Goal: Task Accomplishment & Management: Use online tool/utility

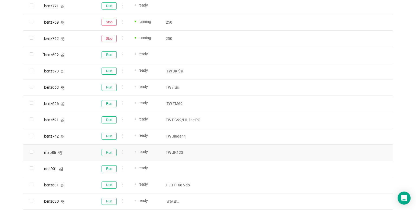
scroll to position [222, 0]
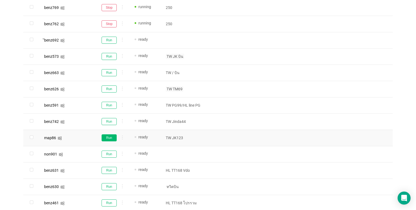
click at [107, 139] on button "Run" at bounding box center [109, 137] width 15 height 7
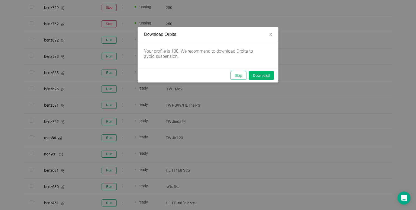
click at [238, 79] on button "Skip" at bounding box center [238, 75] width 16 height 9
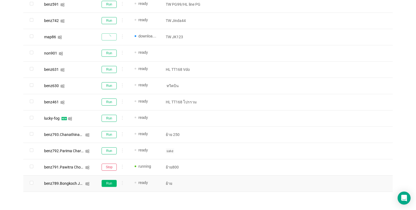
scroll to position [330, 0]
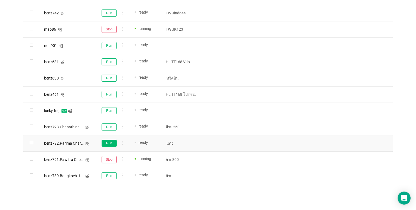
click at [105, 143] on button "Run" at bounding box center [109, 142] width 15 height 7
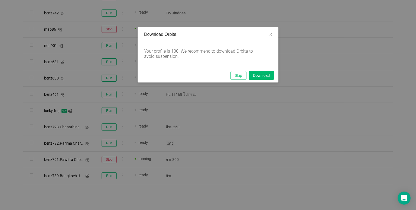
click at [239, 74] on button "Skip" at bounding box center [238, 75] width 16 height 9
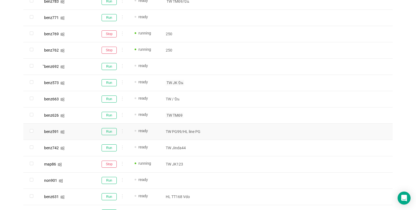
scroll to position [195, 0]
click at [108, 115] on button "Run" at bounding box center [109, 115] width 15 height 7
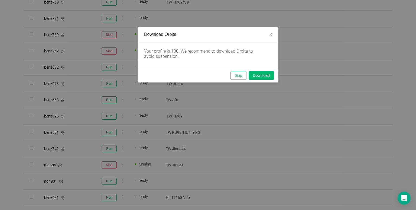
click at [237, 75] on button "Skip" at bounding box center [238, 75] width 16 height 9
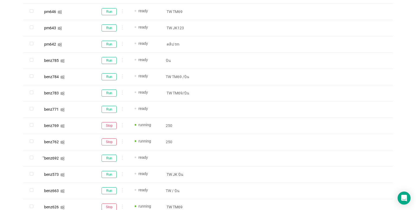
scroll to position [86, 0]
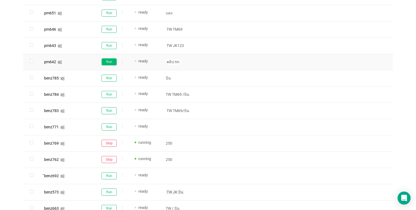
click at [112, 63] on button "Run" at bounding box center [109, 61] width 15 height 7
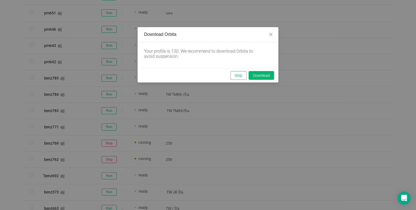
click at [236, 78] on button "Skip" at bounding box center [238, 75] width 16 height 9
